Goal: Information Seeking & Learning: Learn about a topic

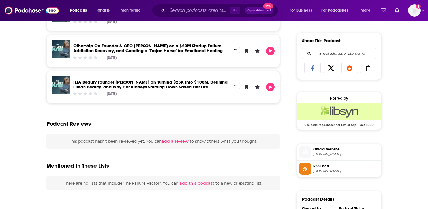
scroll to position [407, 0]
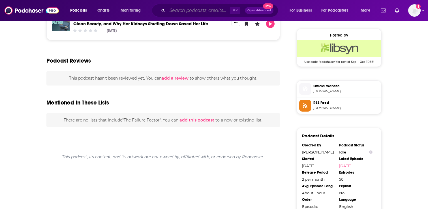
drag, startPoint x: 0, startPoint y: 0, endPoint x: 182, endPoint y: 11, distance: 181.8
click at [183, 11] on input "Search podcasts, credits, & more..." at bounding box center [198, 10] width 63 height 9
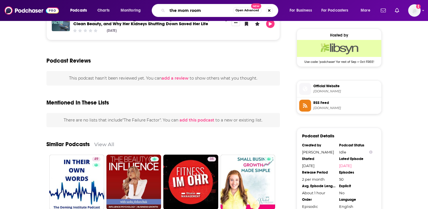
type input "the mom room"
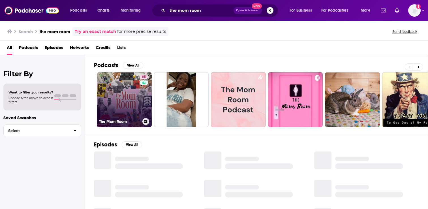
click at [118, 99] on link "65 The Mom Room" at bounding box center [124, 99] width 55 height 55
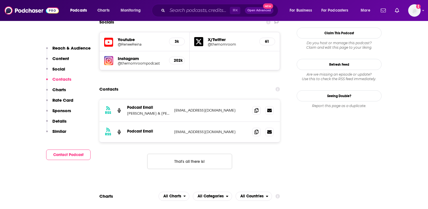
scroll to position [553, 0]
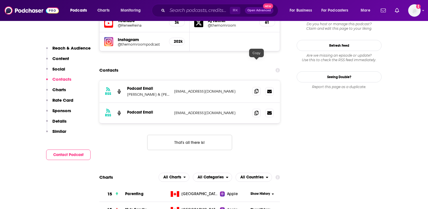
click at [256, 89] on icon at bounding box center [257, 91] width 4 height 5
click at [257, 110] on icon at bounding box center [257, 112] width 4 height 5
click at [257, 89] on icon at bounding box center [257, 91] width 4 height 5
click at [259, 108] on span at bounding box center [256, 112] width 8 height 8
click at [191, 11] on input "Search podcasts, credits, & more..." at bounding box center [198, 10] width 63 height 9
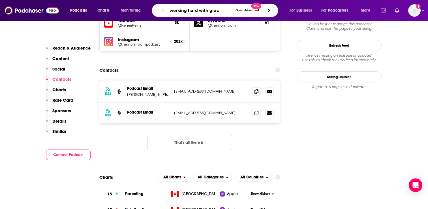
type input "working hard with [PERSON_NAME]"
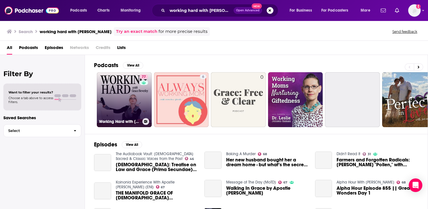
click at [131, 109] on link "77 Working Hard with [PERSON_NAME]" at bounding box center [124, 99] width 55 height 55
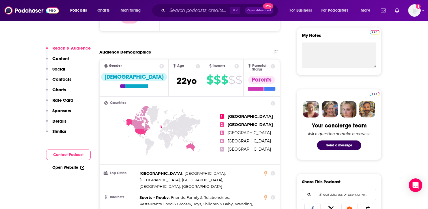
scroll to position [215, 0]
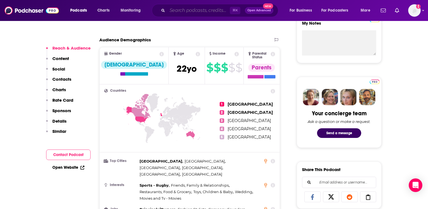
click at [202, 11] on input "Search podcasts, credits, & more..." at bounding box center [198, 10] width 63 height 9
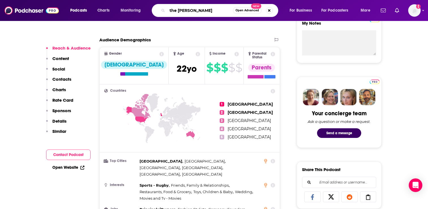
type input "the [PERSON_NAME]"
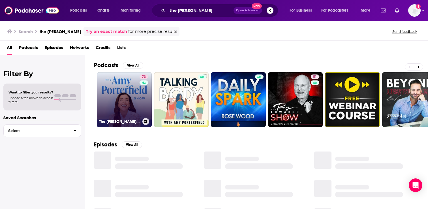
click at [130, 109] on link "73 The [PERSON_NAME] Show" at bounding box center [124, 99] width 55 height 55
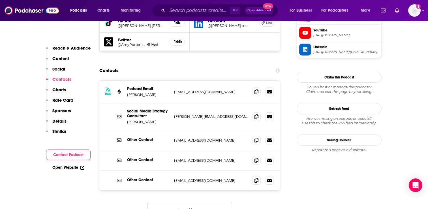
scroll to position [567, 0]
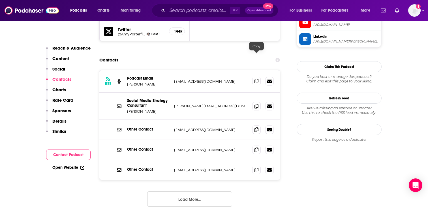
click at [255, 79] on icon at bounding box center [257, 81] width 4 height 5
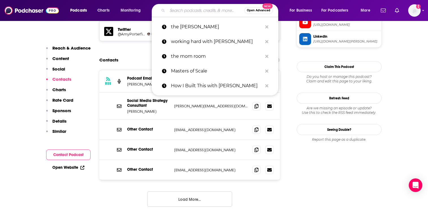
click at [193, 12] on input "Search podcasts, credits, & more..." at bounding box center [205, 10] width 77 height 9
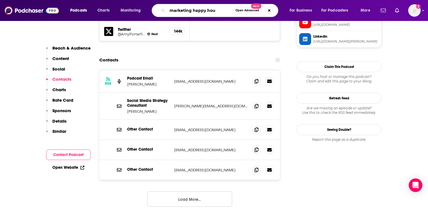
type input "marketing happy hour"
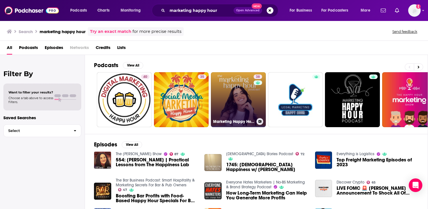
click at [225, 95] on link "38 Marketing Happy Hour" at bounding box center [238, 99] width 55 height 55
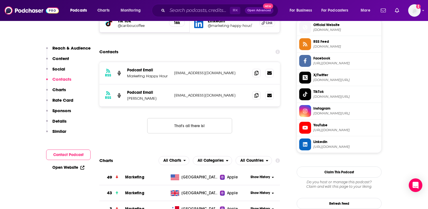
scroll to position [456, 0]
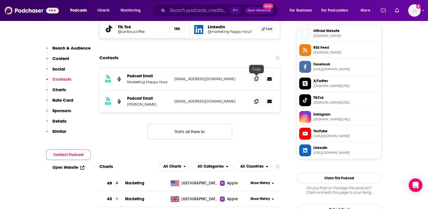
click at [257, 77] on icon at bounding box center [257, 78] width 4 height 5
click at [257, 101] on icon at bounding box center [257, 101] width 4 height 5
click at [253, 78] on span at bounding box center [256, 78] width 8 height 8
click at [256, 104] on span at bounding box center [256, 101] width 8 height 8
